Goal: Task Accomplishment & Management: Use online tool/utility

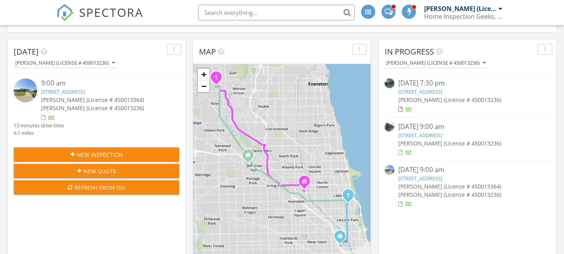
scroll to position [71, 0]
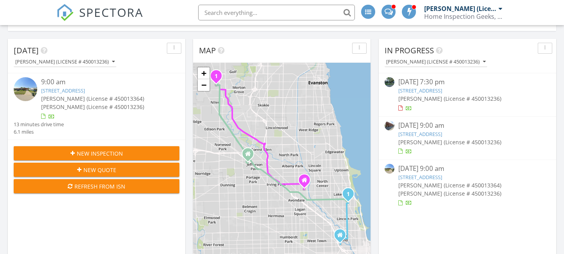
click at [423, 90] on link "3713 N Richmond St, Chicago, IL 60618" at bounding box center [420, 90] width 44 height 7
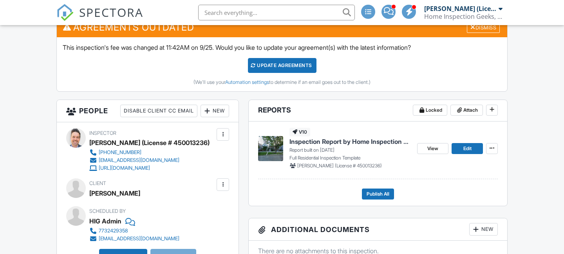
scroll to position [242, 0]
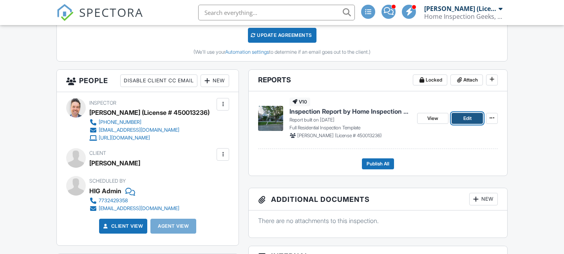
click at [466, 121] on span "Edit" at bounding box center [467, 118] width 8 height 8
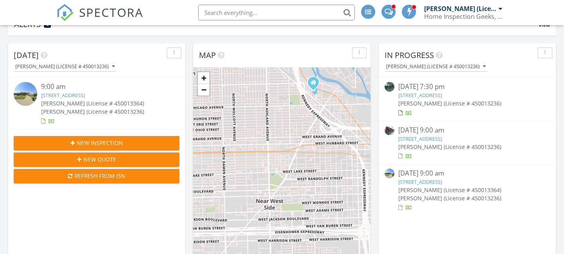
scroll to position [100, 0]
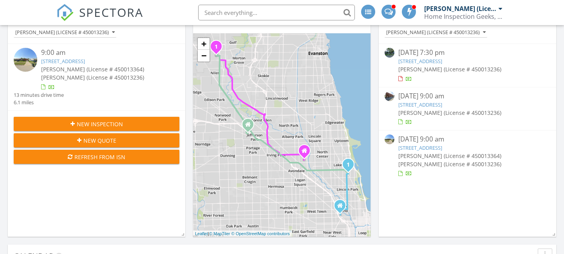
click at [425, 68] on span "Kurt Ladley (License # 450013236)" at bounding box center [449, 68] width 103 height 7
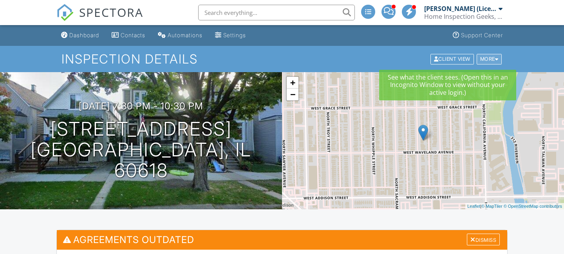
click at [496, 58] on div at bounding box center [497, 58] width 4 height 5
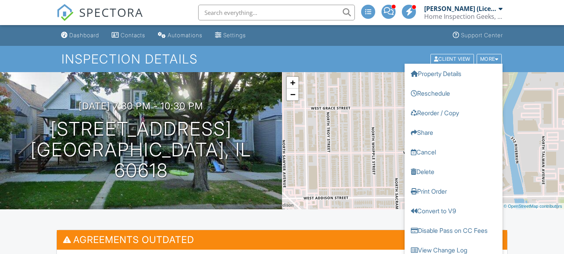
click at [380, 60] on h1 "Inspection Details" at bounding box center [281, 59] width 441 height 14
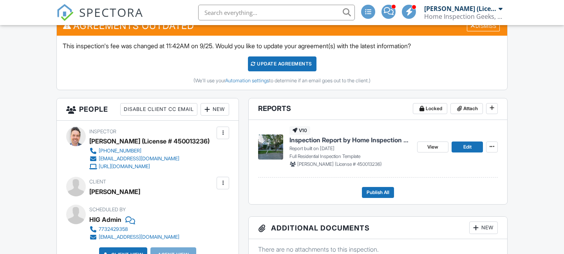
scroll to position [215, 0]
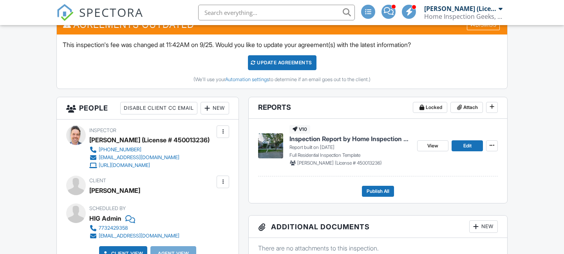
click at [485, 148] on div "View Edit" at bounding box center [457, 145] width 81 height 41
click at [492, 148] on span at bounding box center [492, 145] width 8 height 8
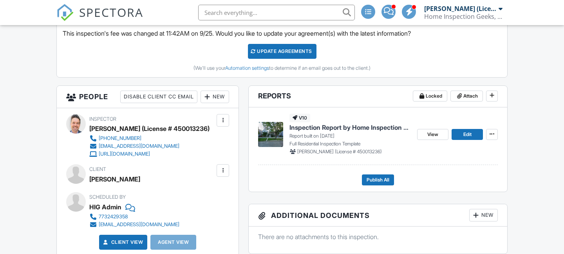
scroll to position [0, 0]
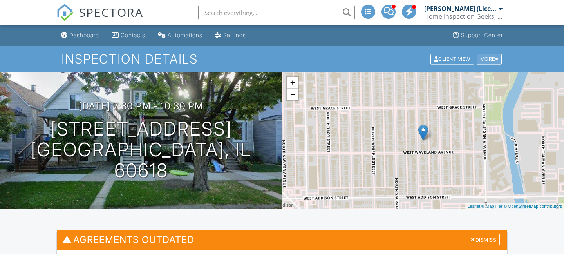
click at [488, 57] on div "More" at bounding box center [488, 59] width 25 height 11
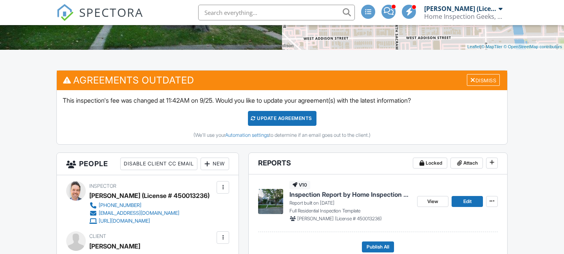
scroll to position [161, 0]
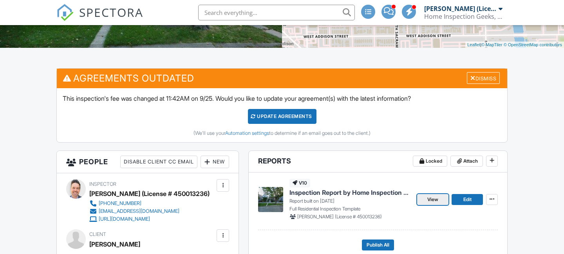
click at [428, 200] on span "View" at bounding box center [432, 199] width 11 height 8
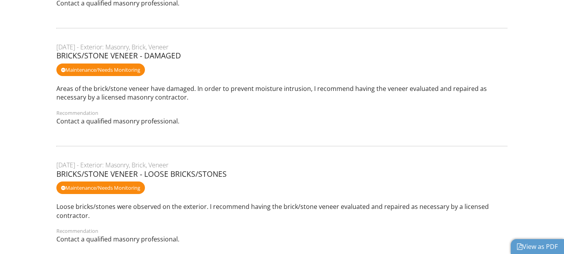
scroll to position [1763, 0]
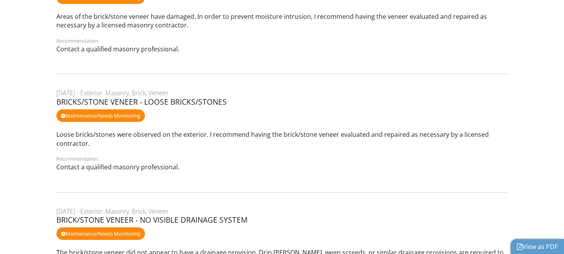
click at [529, 248] on link "View as PDF" at bounding box center [537, 246] width 41 height 9
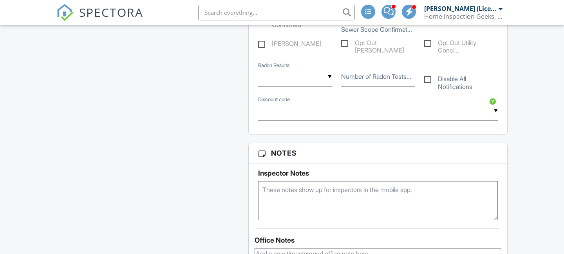
scroll to position [915, 0]
